Goal: Check status

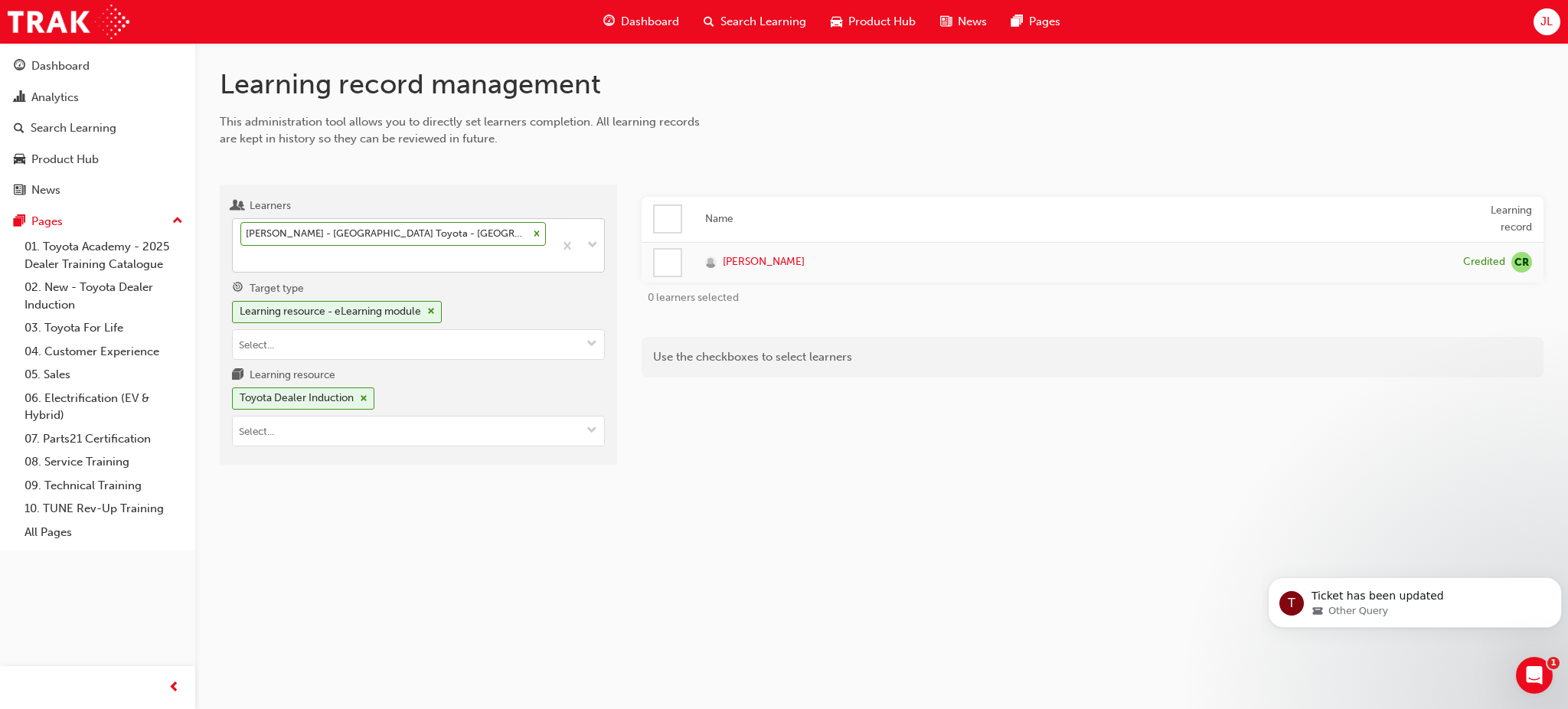
click at [532, 236] on icon at bounding box center [537, 233] width 11 height 11
click at [242, 252] on input "Learners [PERSON_NAME] - [GEOGRAPHIC_DATA] Toyota - [GEOGRAPHIC_DATA]" at bounding box center [241, 258] width 2 height 13
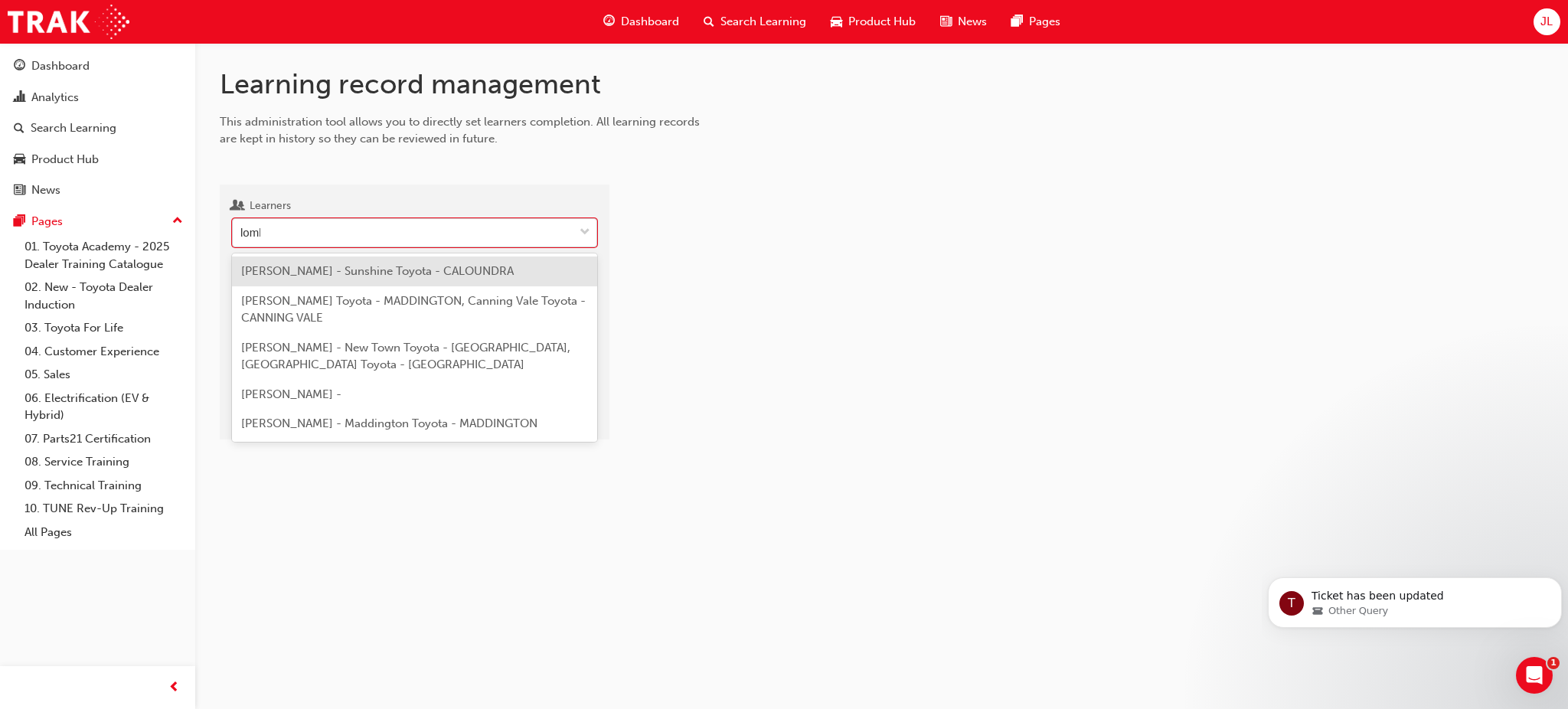
type input "[PERSON_NAME]"
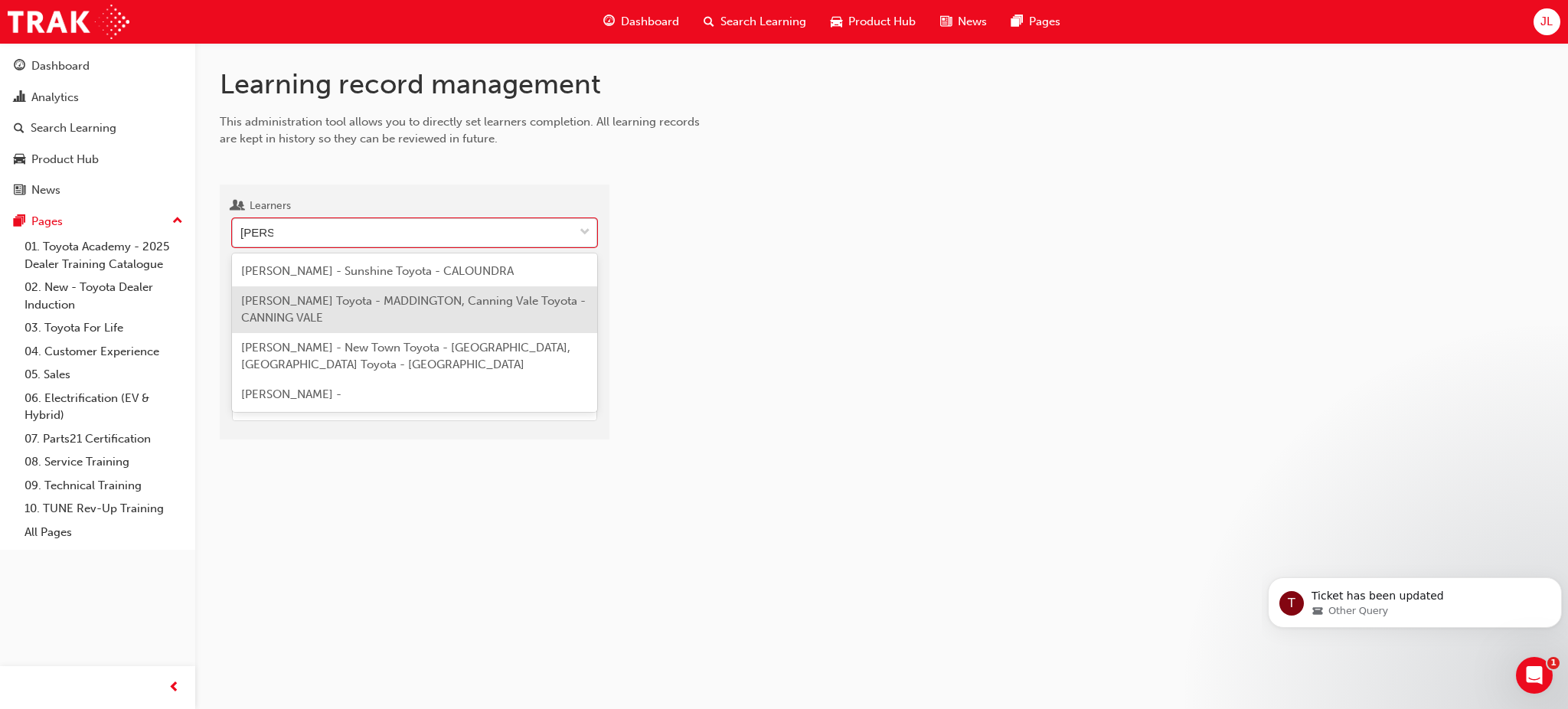
click at [456, 294] on span "[PERSON_NAME] Toyota - MADDINGTON, Canning Vale Toyota - CANNING VALE" at bounding box center [413, 309] width 344 height 31
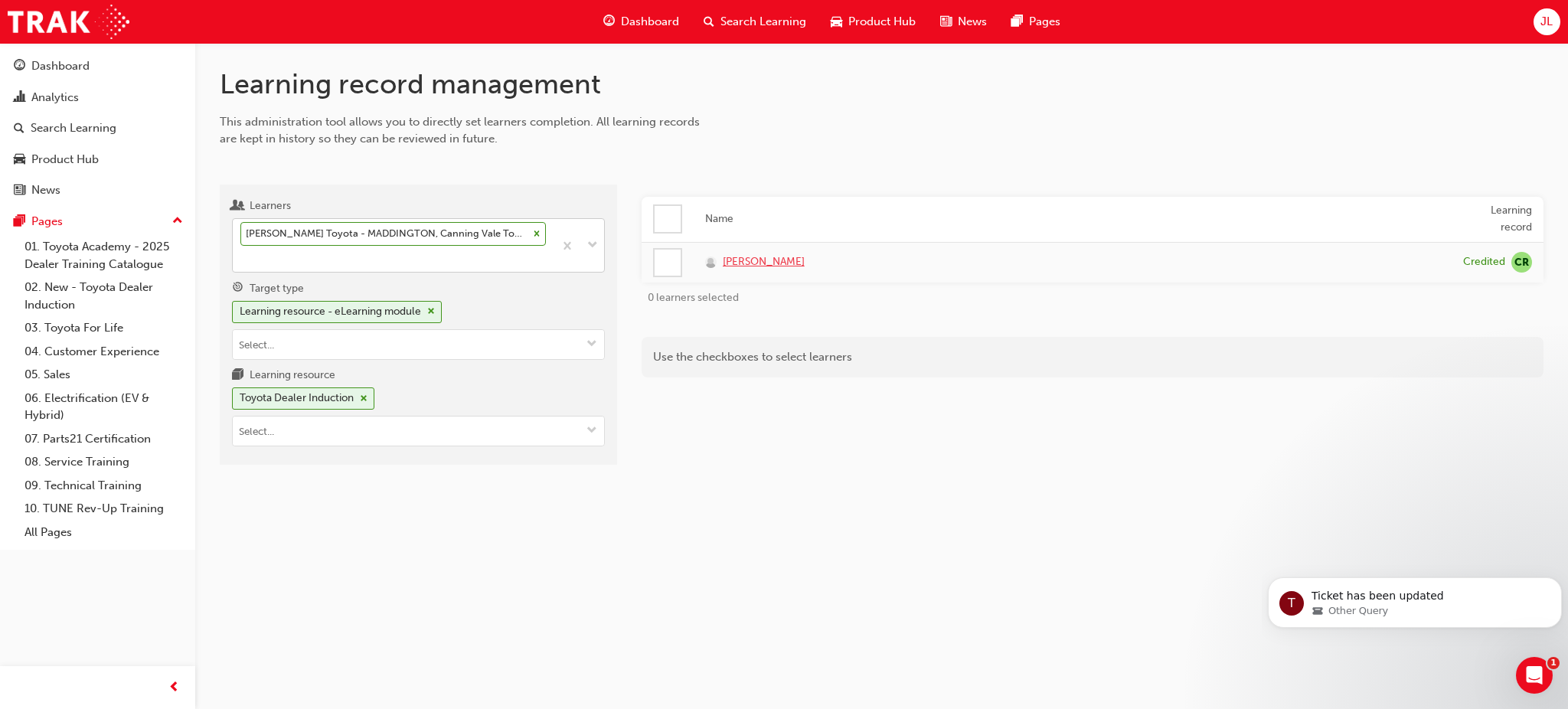
click at [790, 258] on span "[PERSON_NAME]" at bounding box center [763, 262] width 82 height 18
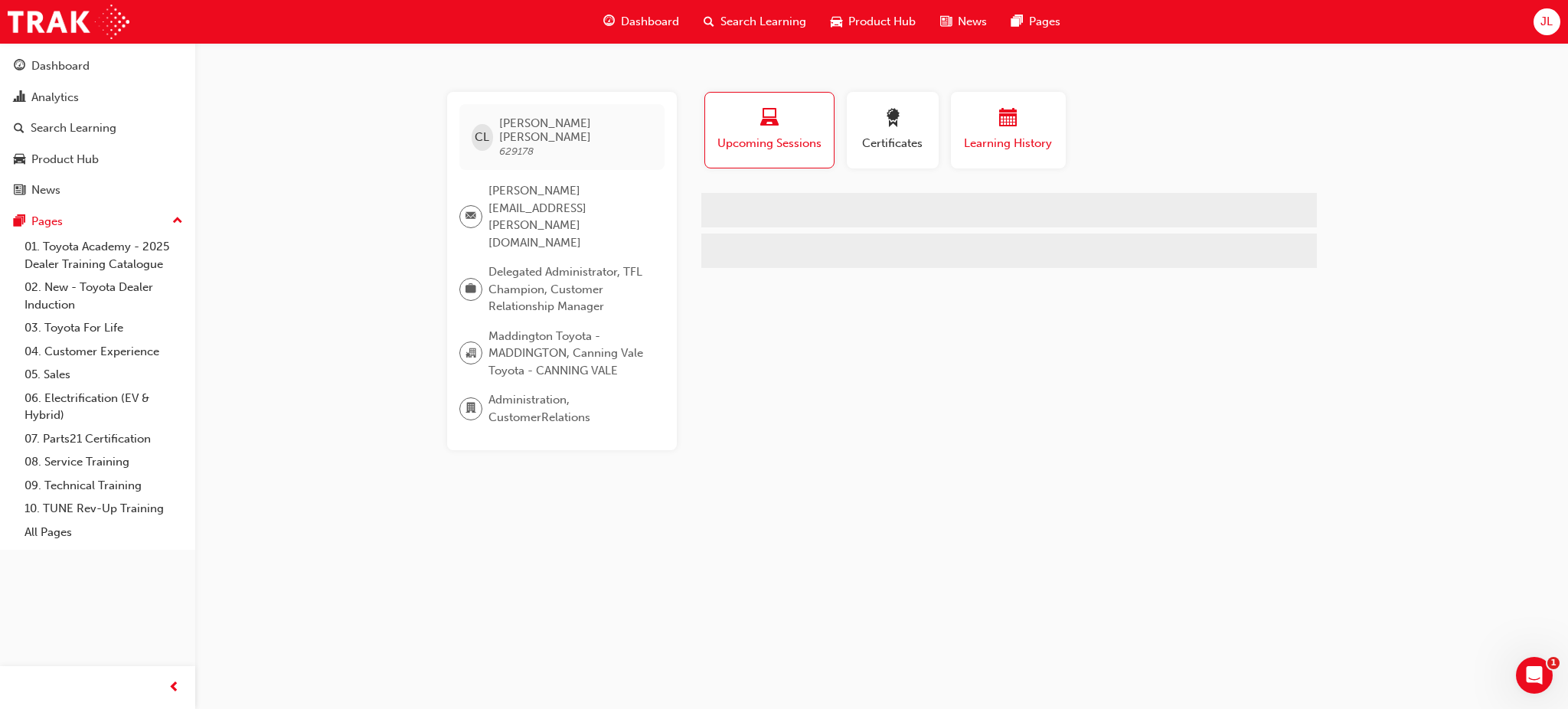
click at [1036, 135] on span "Learning History" at bounding box center [1008, 143] width 92 height 18
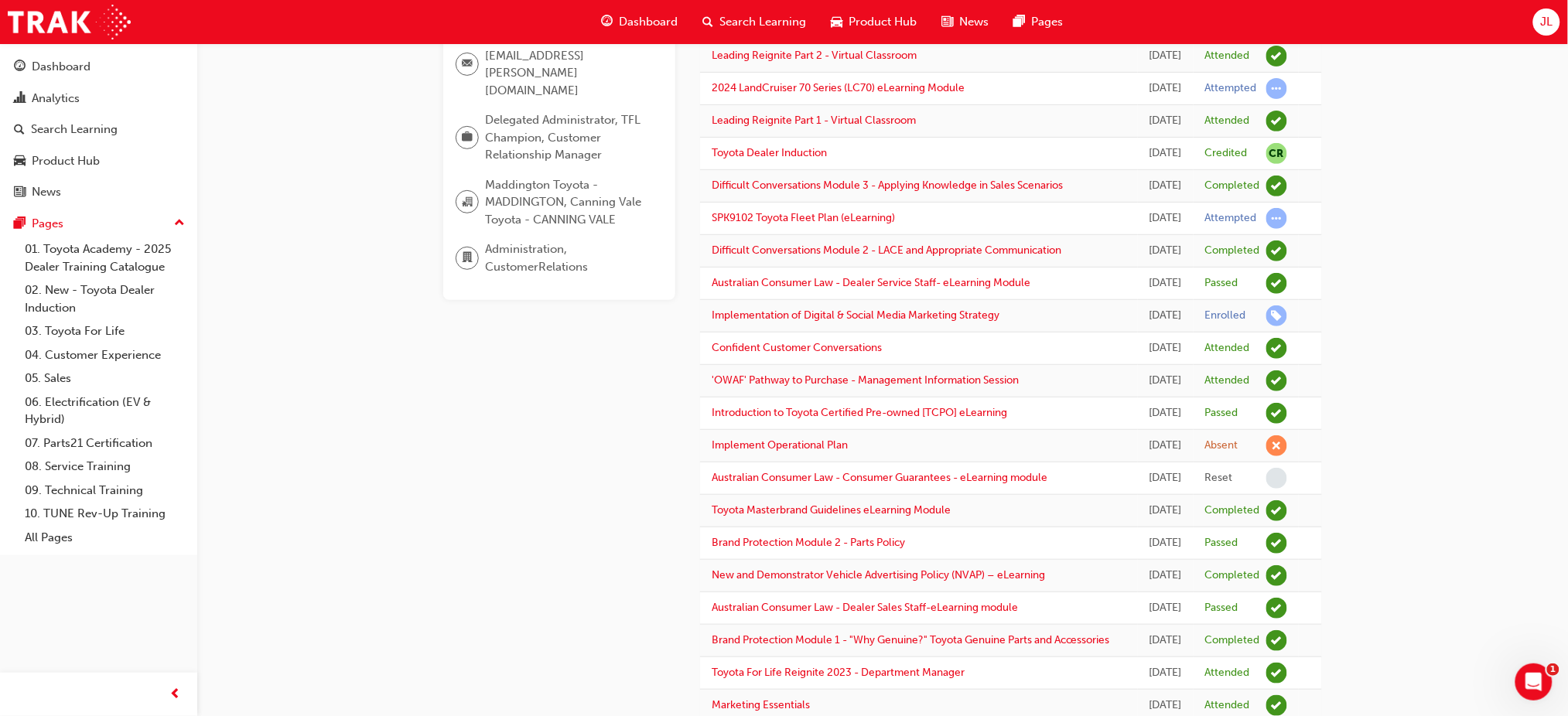
scroll to position [205, 0]
